Goal: Transaction & Acquisition: Purchase product/service

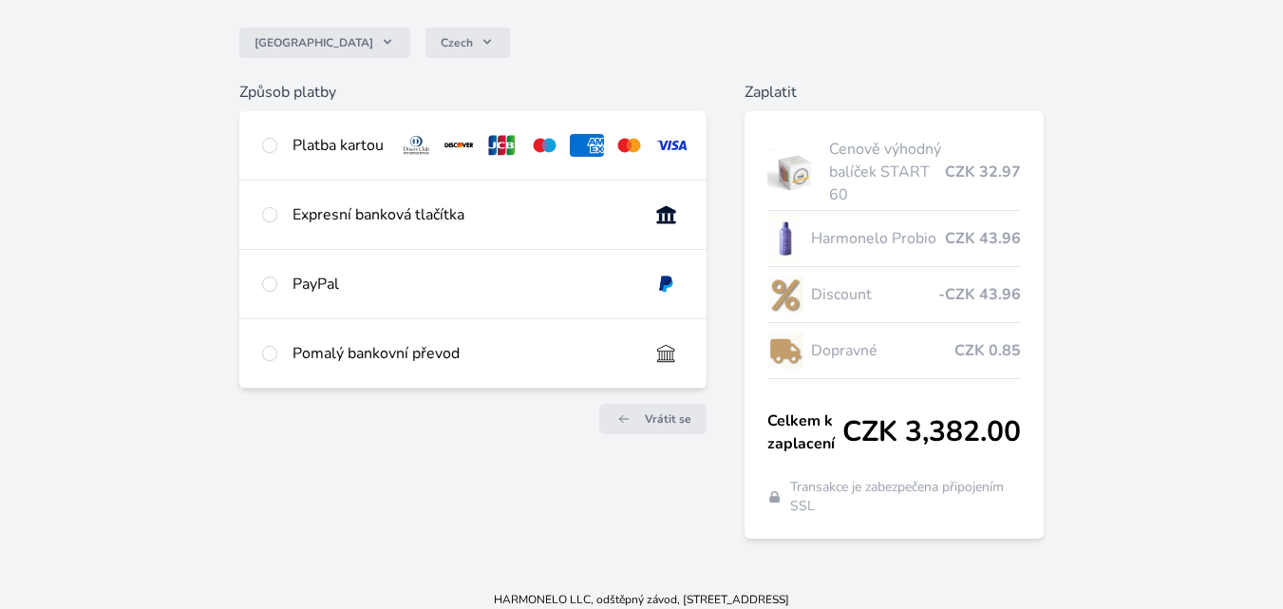
scroll to position [170, 0]
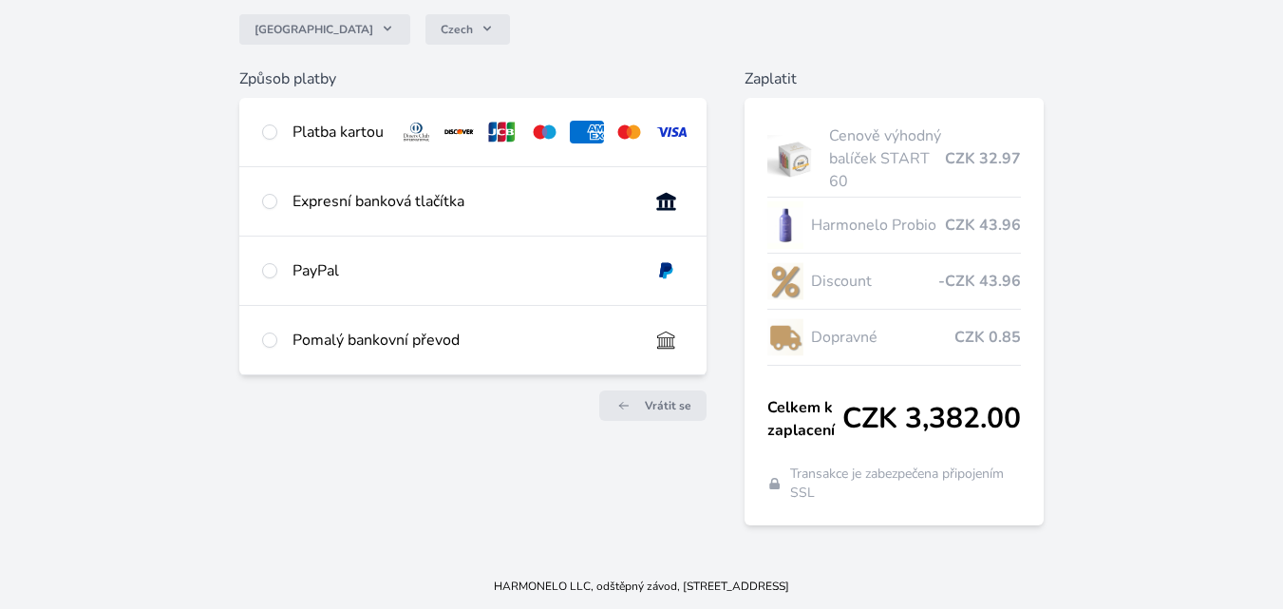
click at [349, 133] on div "Platba kartou" at bounding box center [337, 132] width 91 height 23
radio input "true"
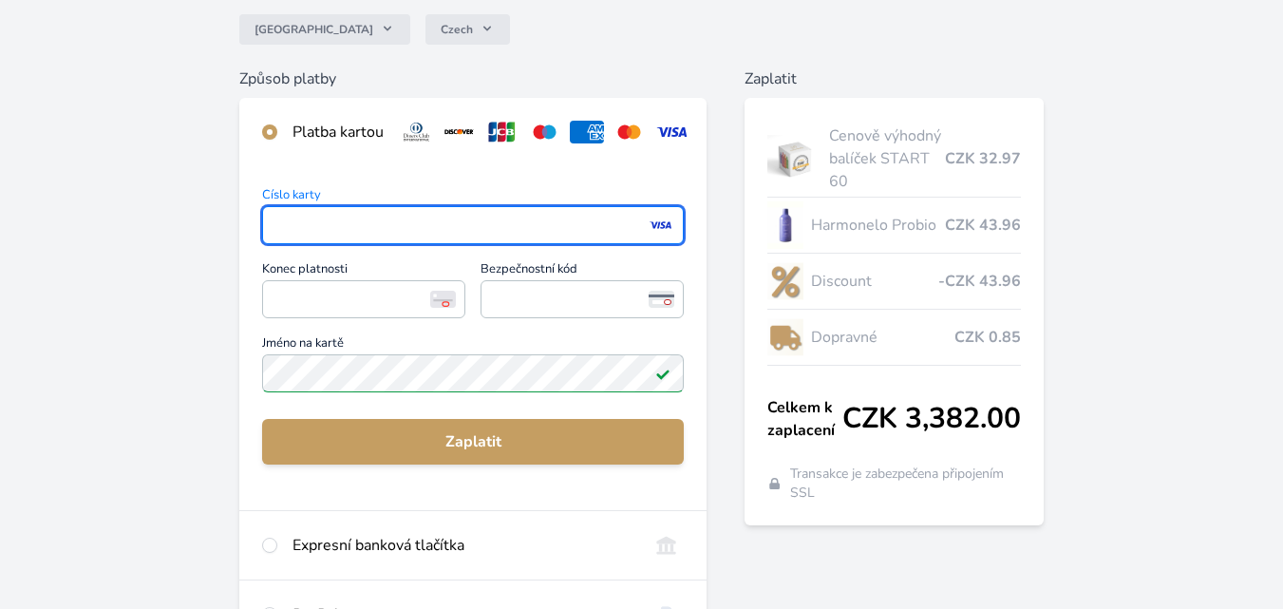
click at [690, 273] on div "Číslo karty <p>Your browser does not support iframes.</p> Konec platnosti <p>Yo…" at bounding box center [472, 338] width 467 height 344
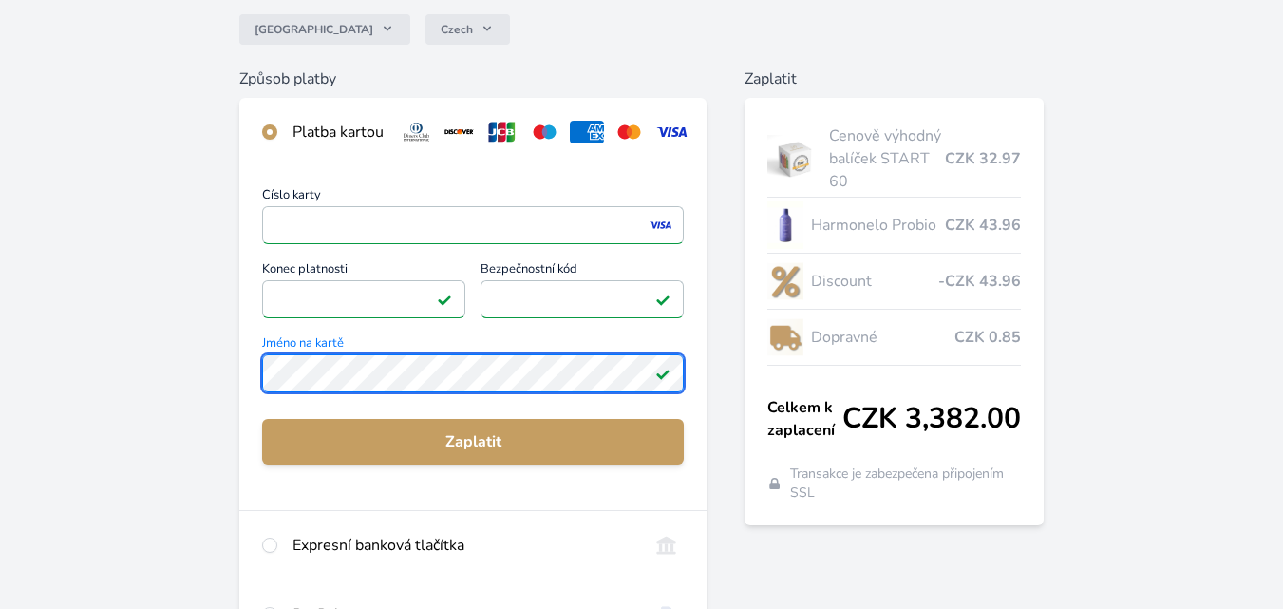
click at [231, 398] on div "Česko Czech Způsob platby Platba kartou Číslo karty <p>Your browser does not su…" at bounding box center [641, 324] width 1283 height 988
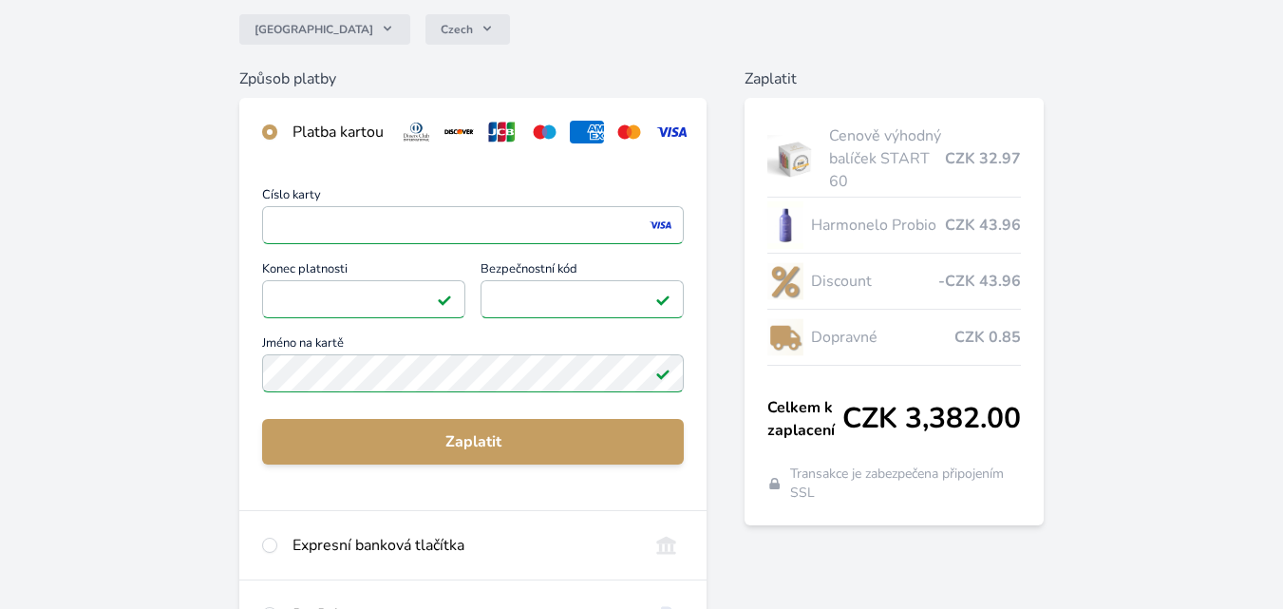
click at [810, 435] on span "Celkem k zaplacení" at bounding box center [804, 419] width 75 height 46
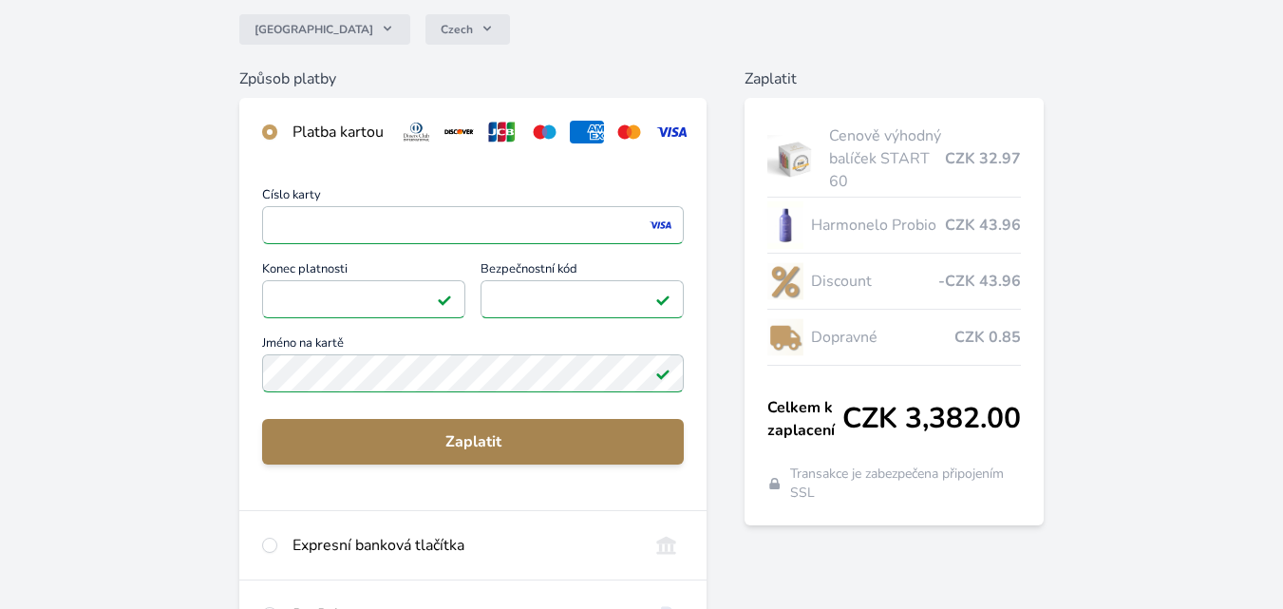
click at [470, 453] on span "Zaplatit" at bounding box center [472, 441] width 391 height 23
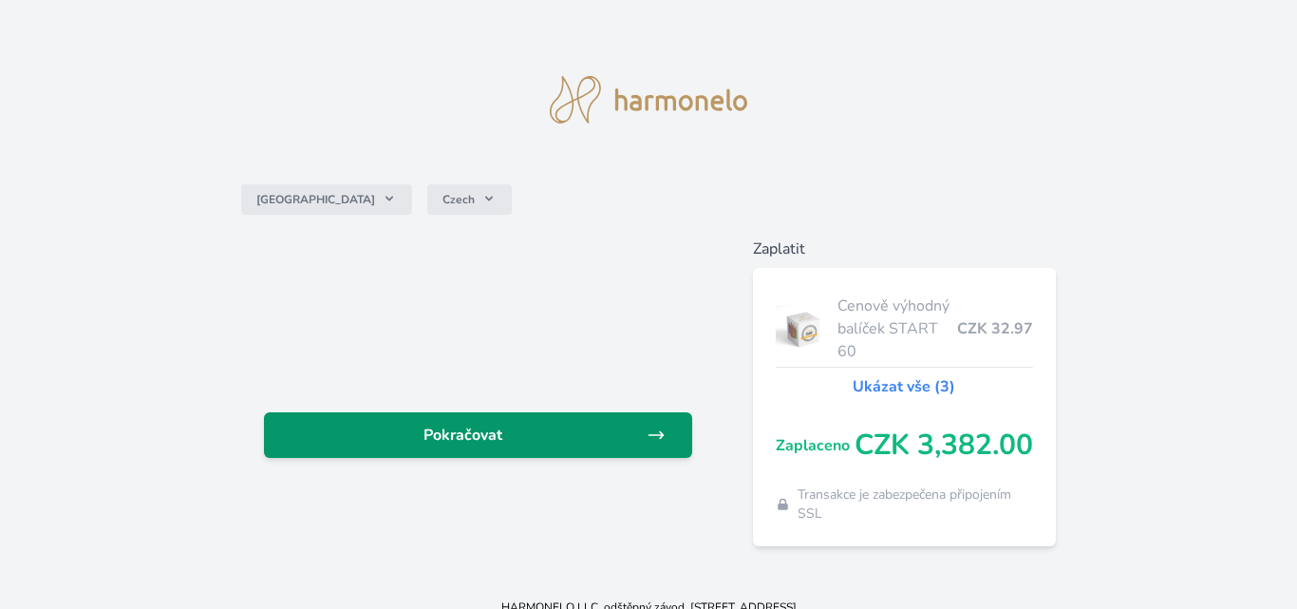
click at [476, 419] on link "Pokračovat" at bounding box center [477, 435] width 427 height 46
